Goal: Check status: Check status

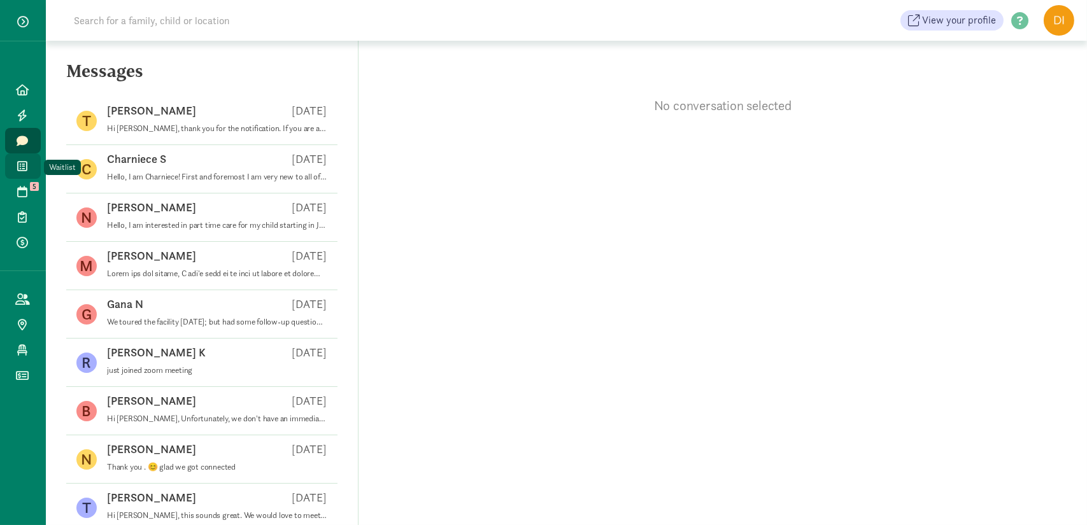
click at [17, 171] on span at bounding box center [22, 165] width 15 height 11
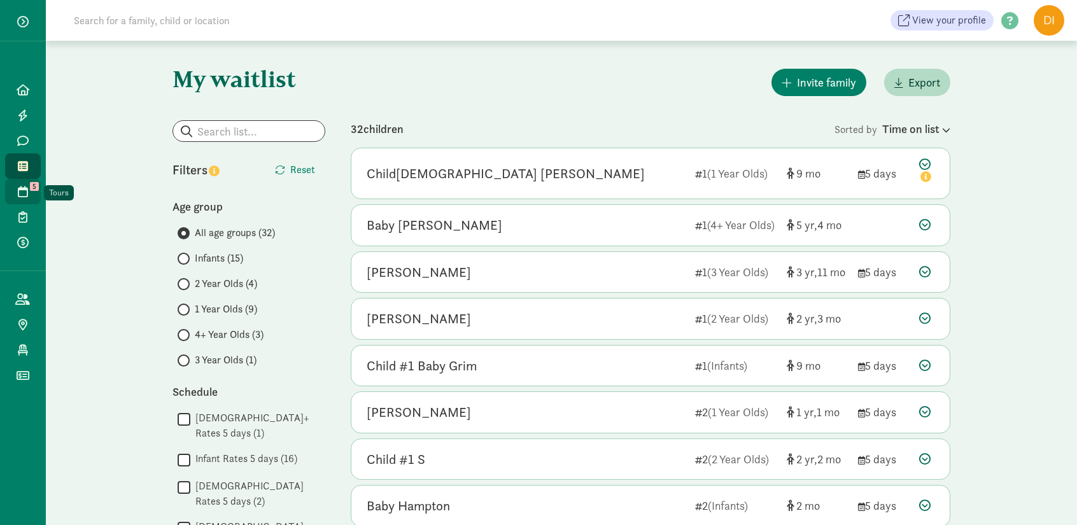
click at [15, 199] on link "Tours 5" at bounding box center [23, 191] width 36 height 25
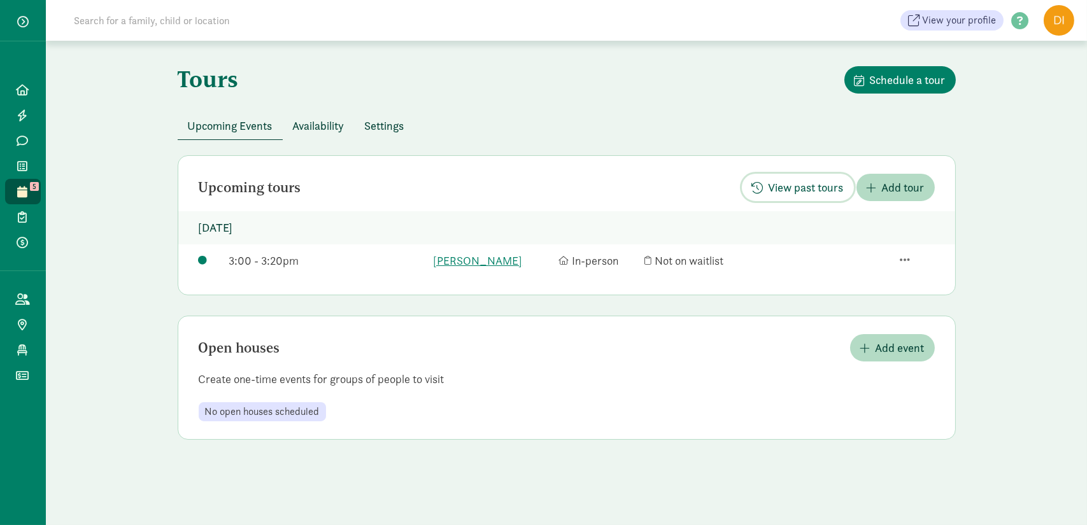
click at [789, 188] on span "View past tours" at bounding box center [805, 187] width 75 height 17
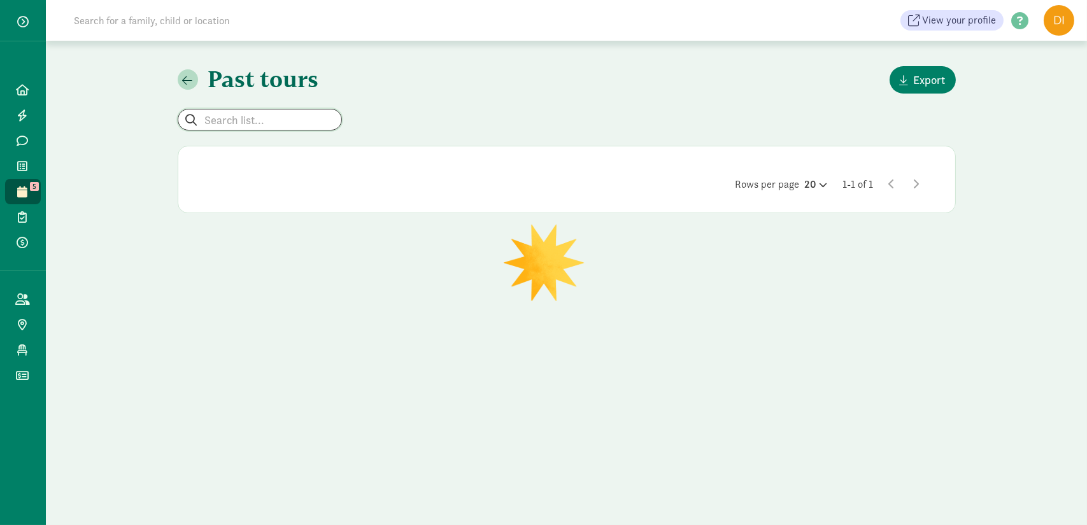
click at [255, 120] on input "search" at bounding box center [259, 120] width 163 height 20
click at [225, 179] on p "[PERSON_NAME]" at bounding box center [254, 180] width 122 height 15
type input "[PERSON_NAME]"
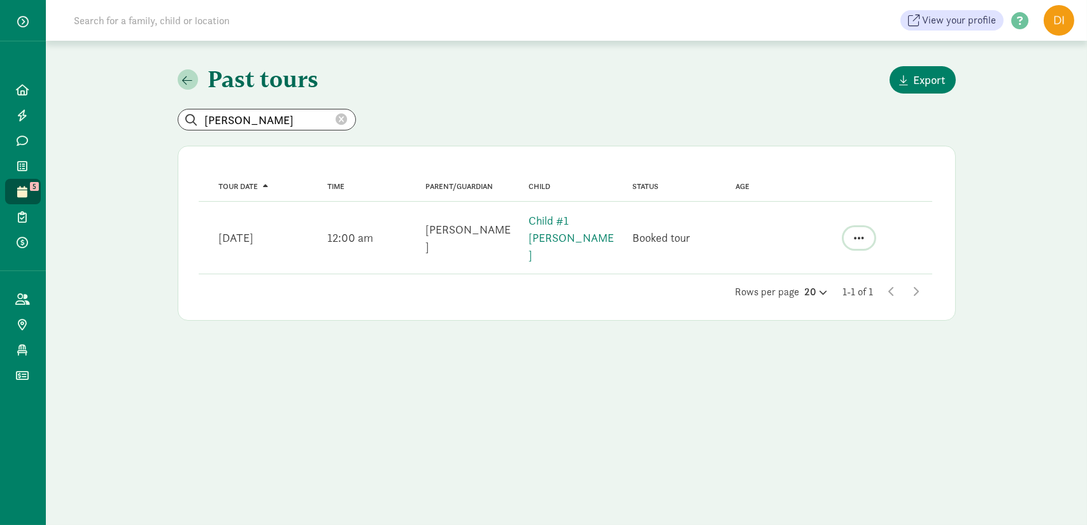
click at [861, 227] on button "button" at bounding box center [859, 238] width 31 height 22
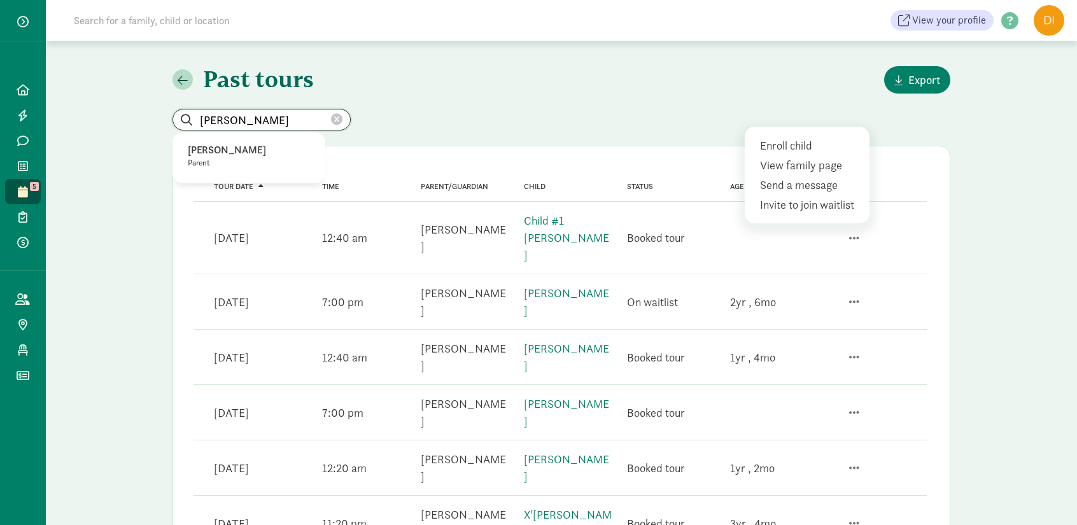
click at [278, 125] on input "[PERSON_NAME]" at bounding box center [261, 120] width 177 height 20
click at [207, 153] on p "[PERSON_NAME]" at bounding box center [249, 150] width 122 height 15
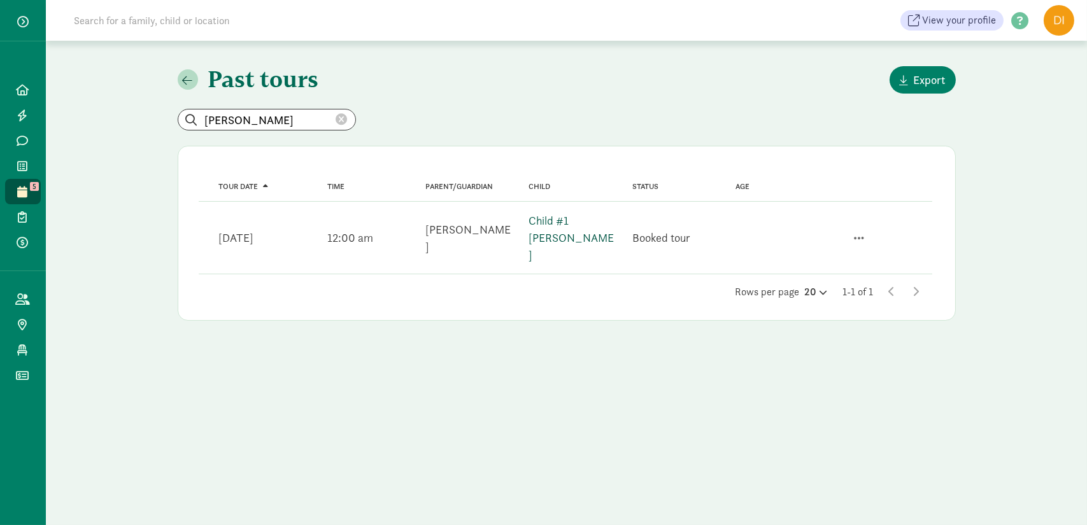
click at [583, 225] on link "Child #1 [PERSON_NAME]" at bounding box center [570, 237] width 85 height 49
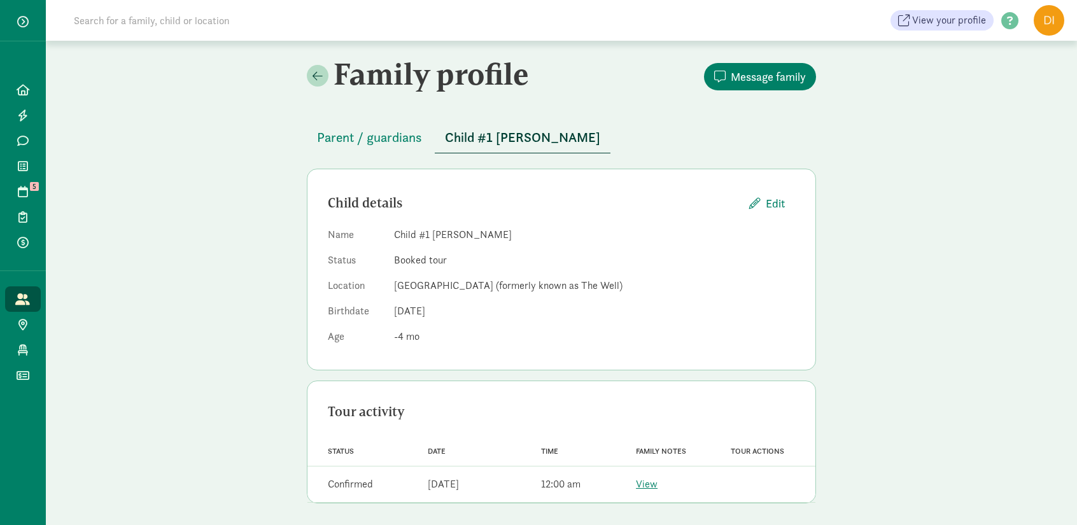
scroll to position [3, 0]
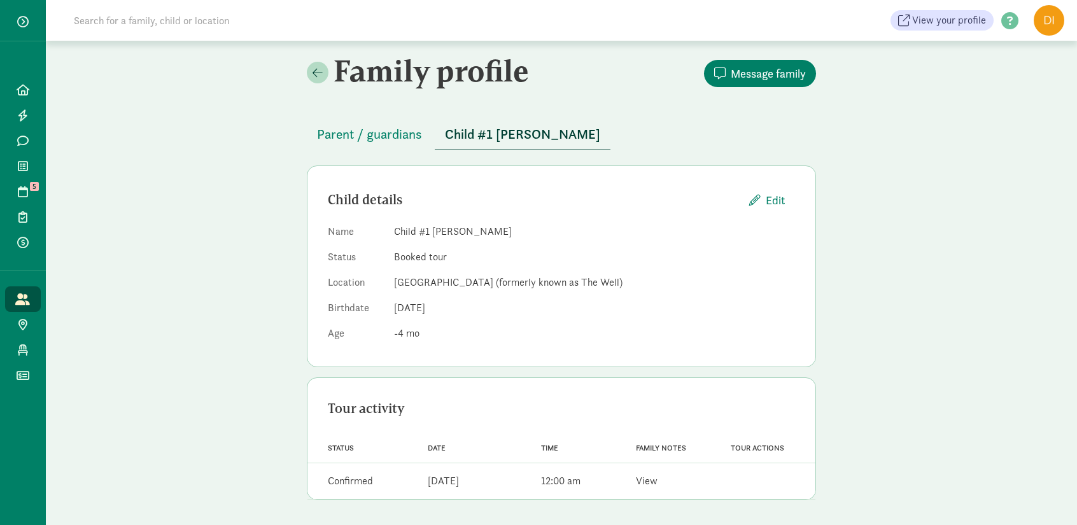
click at [642, 485] on link "View" at bounding box center [647, 480] width 22 height 13
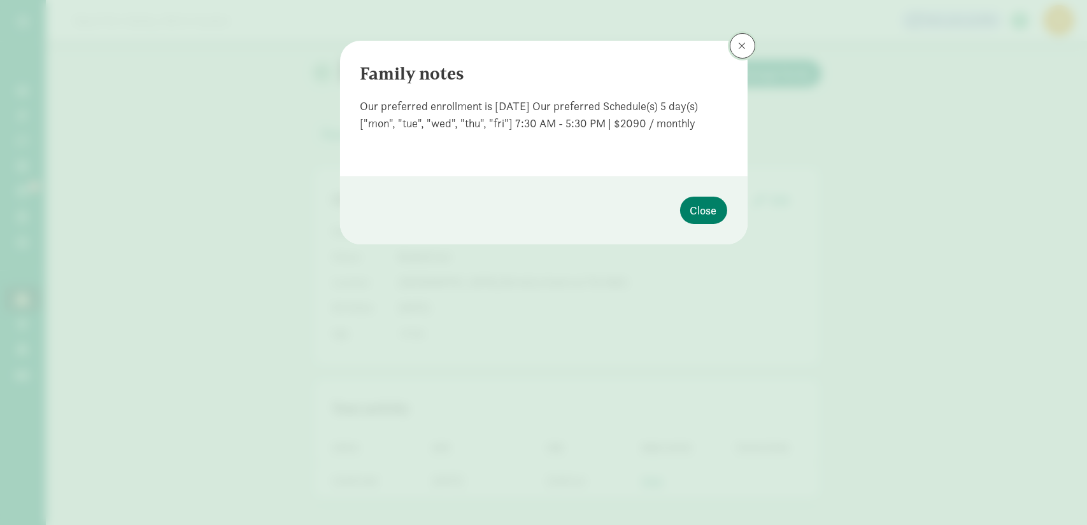
click at [738, 45] on button at bounding box center [742, 45] width 25 height 25
